Goal: Task Accomplishment & Management: Use online tool/utility

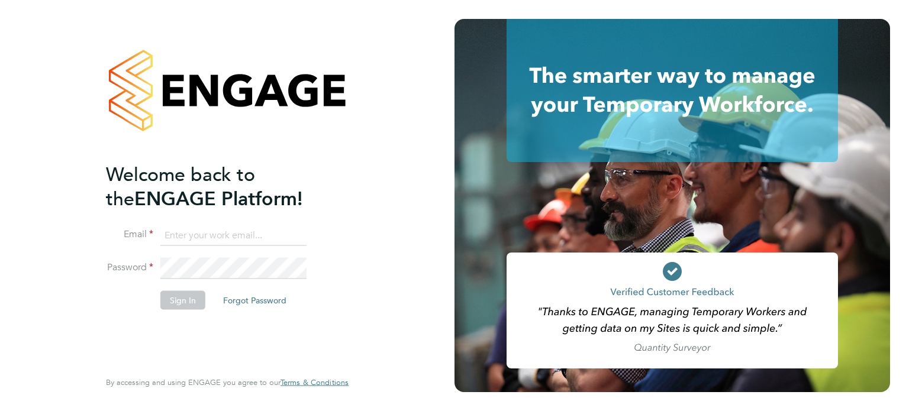
click at [200, 232] on input at bounding box center [233, 235] width 146 height 21
type input "[EMAIL_ADDRESS][DOMAIN_NAME]"
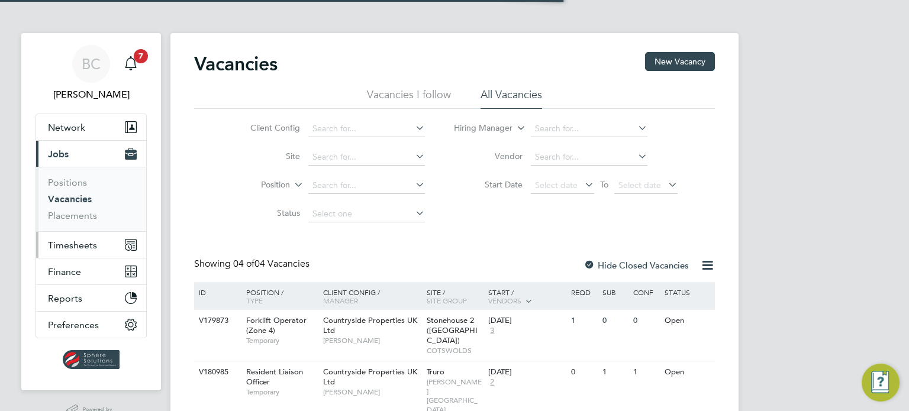
click at [84, 243] on span "Timesheets" at bounding box center [72, 245] width 49 height 11
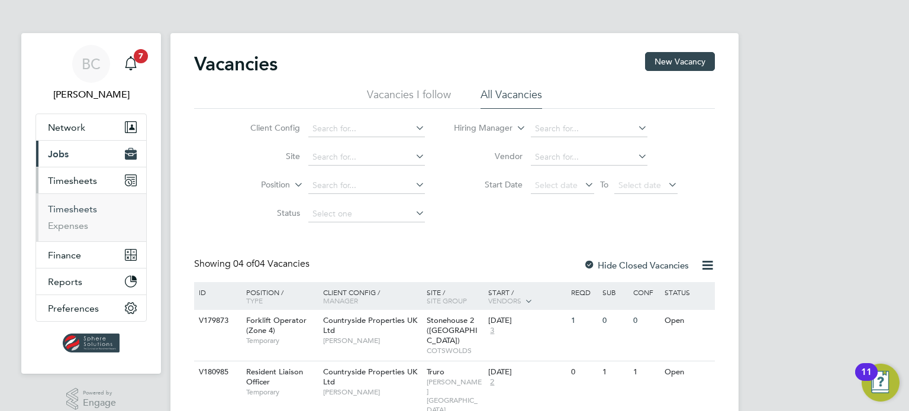
click at [69, 208] on link "Timesheets" at bounding box center [72, 209] width 49 height 11
